Goal: Obtain resource: Download file/media

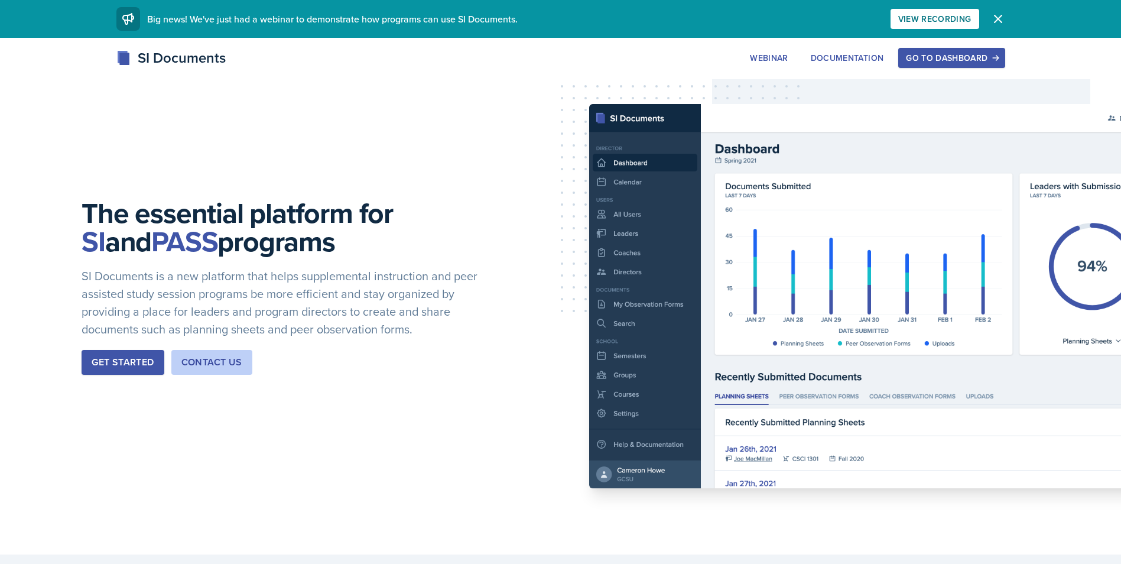
click at [934, 60] on div "Go to Dashboard" at bounding box center [951, 57] width 91 height 9
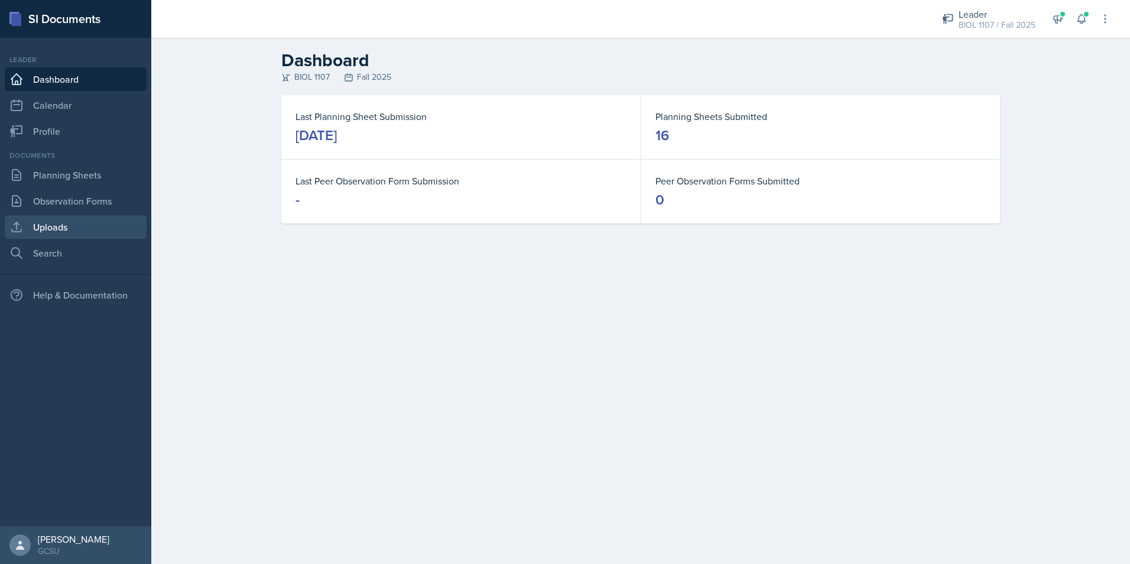
click at [48, 221] on link "Uploads" at bounding box center [76, 227] width 142 height 24
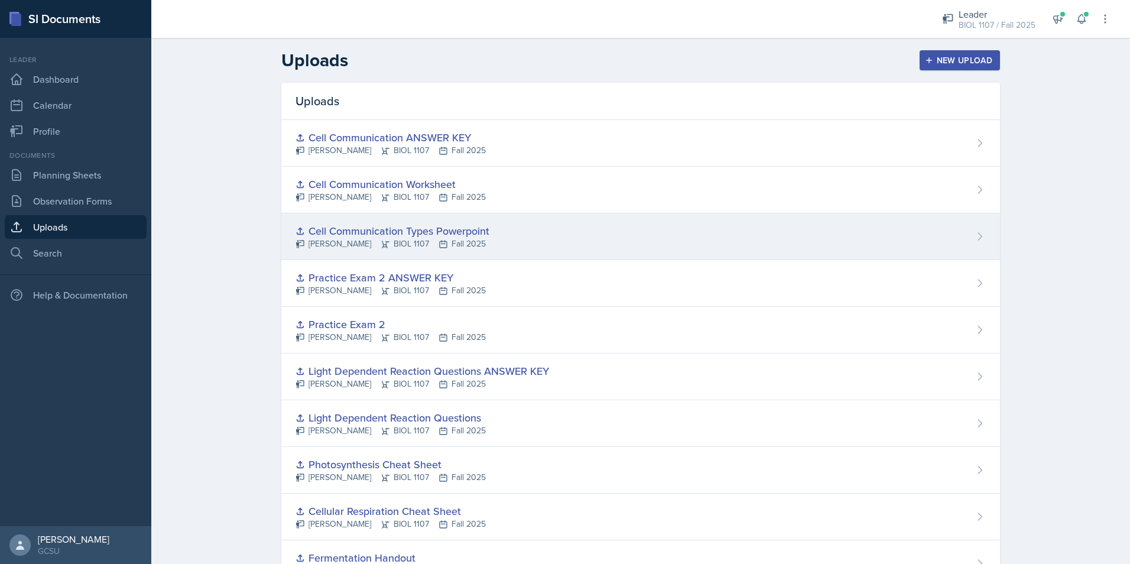
click at [559, 229] on div "Cell Communication Types Powerpoint [PERSON_NAME] BIOL 1107 Fall 2025" at bounding box center [640, 236] width 719 height 47
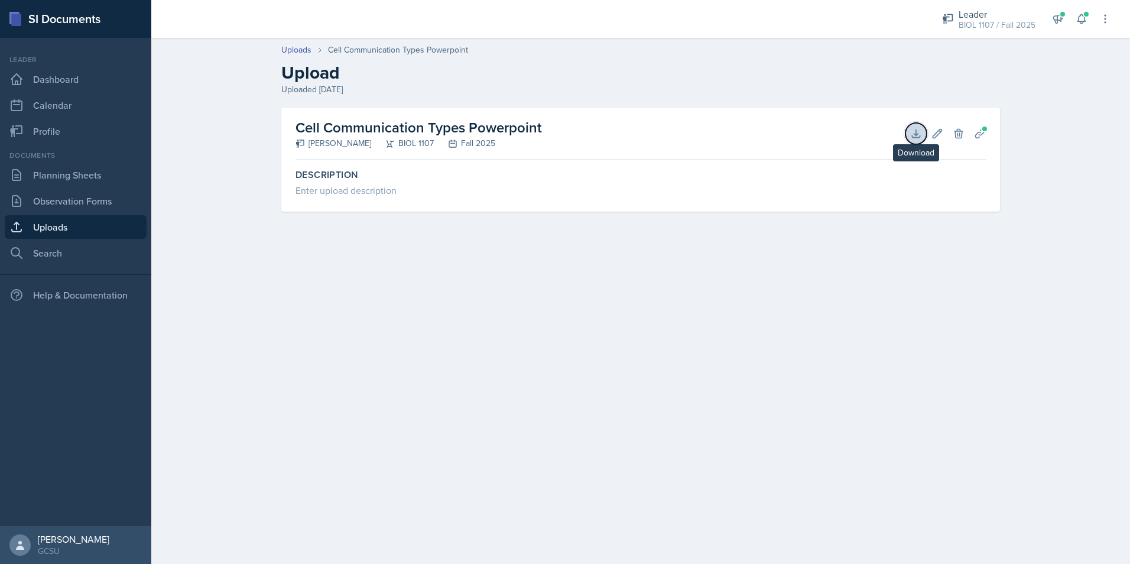
click at [916, 130] on icon at bounding box center [916, 133] width 8 height 8
